Goal: Task Accomplishment & Management: Manage account settings

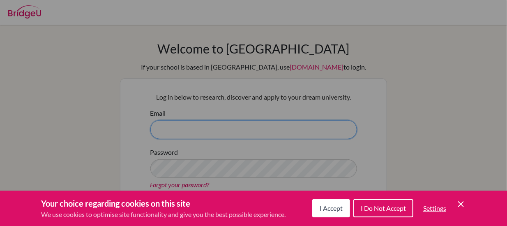
type input "[EMAIL_ADDRESS][DOMAIN_NAME]"
click at [328, 211] on span "I Accept" at bounding box center [331, 208] width 23 height 8
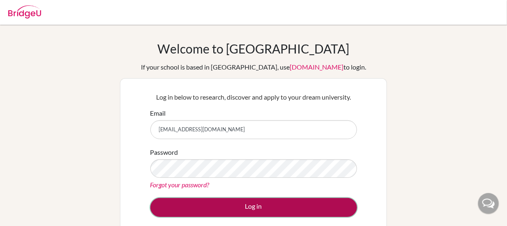
click at [314, 204] on button "Log in" at bounding box center [253, 207] width 207 height 19
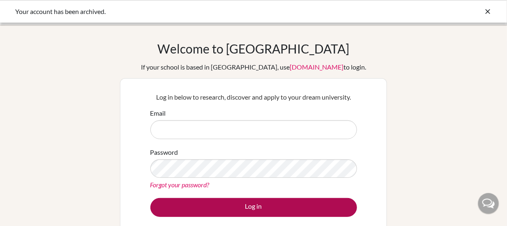
type input "[EMAIL_ADDRESS][DOMAIN_NAME]"
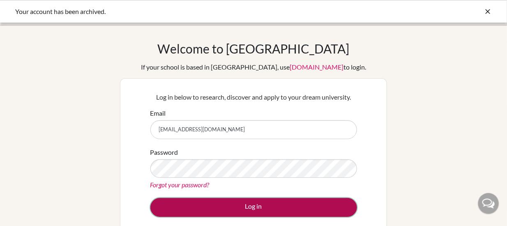
click at [240, 202] on button "Log in" at bounding box center [253, 207] width 207 height 19
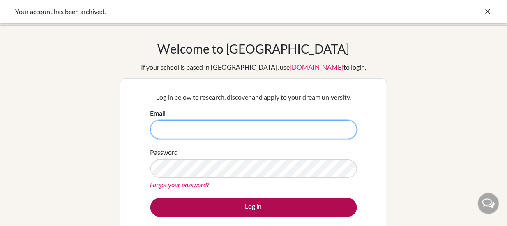
type input "[EMAIL_ADDRESS][DOMAIN_NAME]"
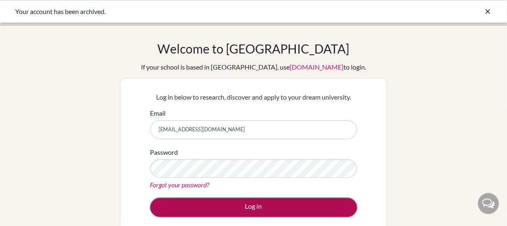
click at [261, 200] on button "Log in" at bounding box center [253, 207] width 207 height 19
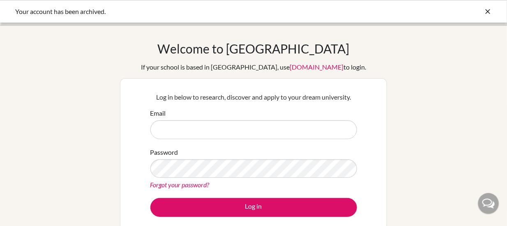
type input "[EMAIL_ADDRESS][DOMAIN_NAME]"
click at [487, 9] on icon at bounding box center [488, 11] width 8 height 8
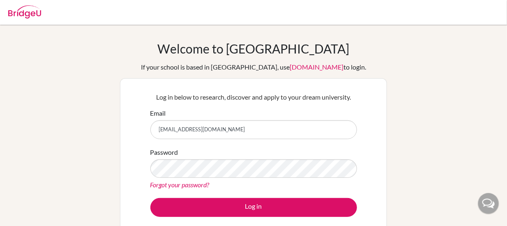
click at [25, 16] on img at bounding box center [24, 11] width 33 height 13
type input "[EMAIL_ADDRESS][DOMAIN_NAME]"
click at [21, 11] on img at bounding box center [24, 11] width 33 height 13
type input "mihbulto@students.bbis.de"
drag, startPoint x: 267, startPoint y: 134, endPoint x: 115, endPoint y: 123, distance: 152.4
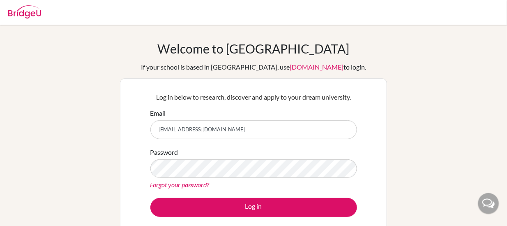
click at [120, 124] on div "Log in below to research, discover and apply to your dream university. Email mi…" at bounding box center [253, 154] width 267 height 152
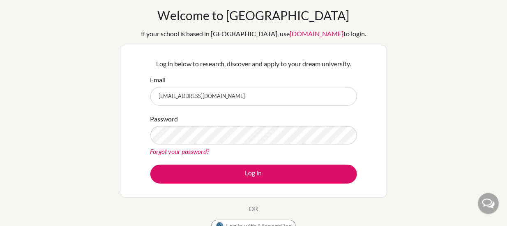
scroll to position [123, 0]
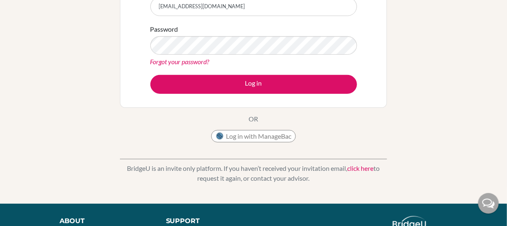
click at [363, 167] on link "click here" at bounding box center [361, 168] width 26 height 8
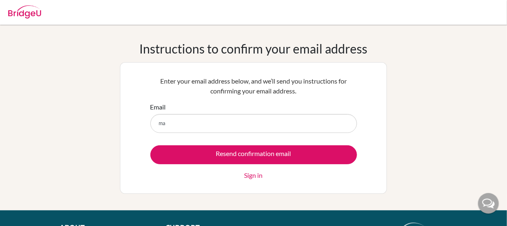
type input "m"
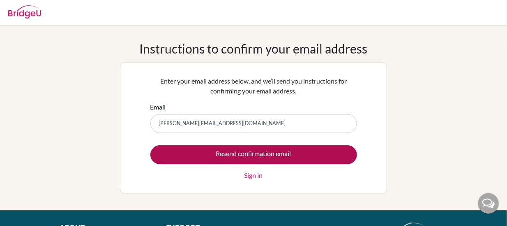
type input "[PERSON_NAME][EMAIL_ADDRESS][DOMAIN_NAME]"
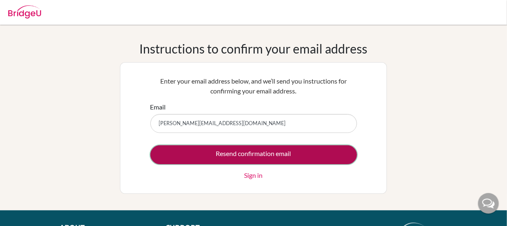
click at [214, 153] on input "Resend confirmation email" at bounding box center [253, 154] width 207 height 19
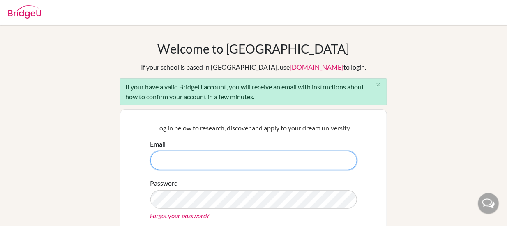
type input "[EMAIL_ADDRESS][DOMAIN_NAME]"
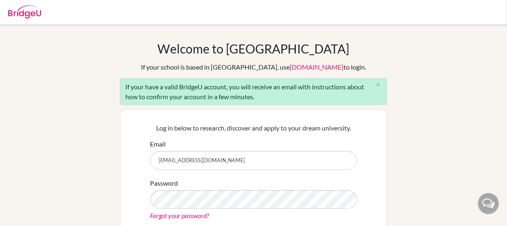
click at [17, 14] on img at bounding box center [24, 11] width 33 height 13
